Goal: Find specific page/section: Find specific page/section

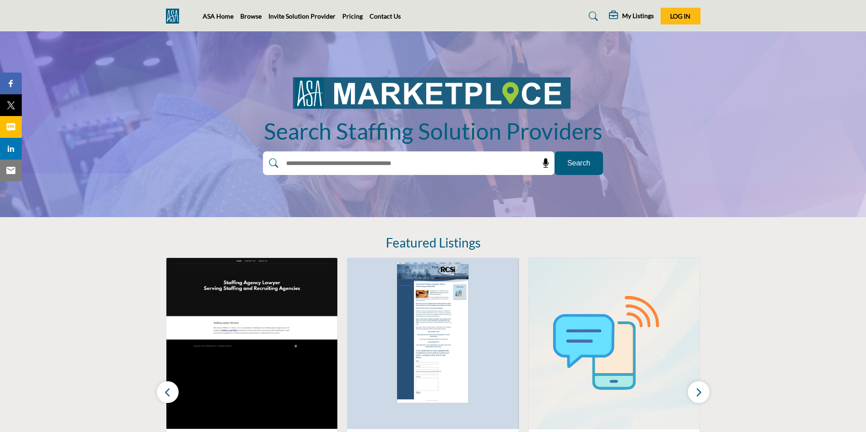
click at [580, 165] on span "Search" at bounding box center [578, 163] width 23 height 11
